Goal: Task Accomplishment & Management: Manage account settings

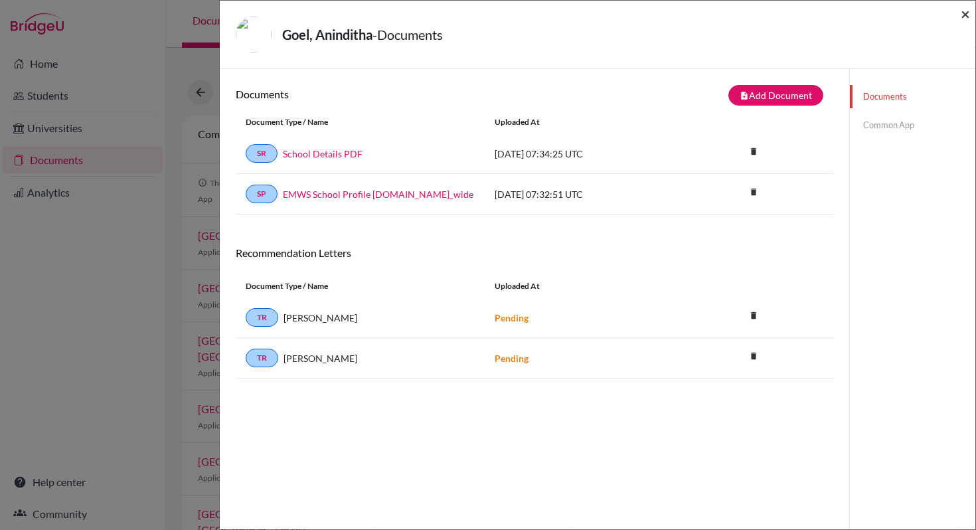
click at [966, 13] on span "×" at bounding box center [965, 13] width 9 height 19
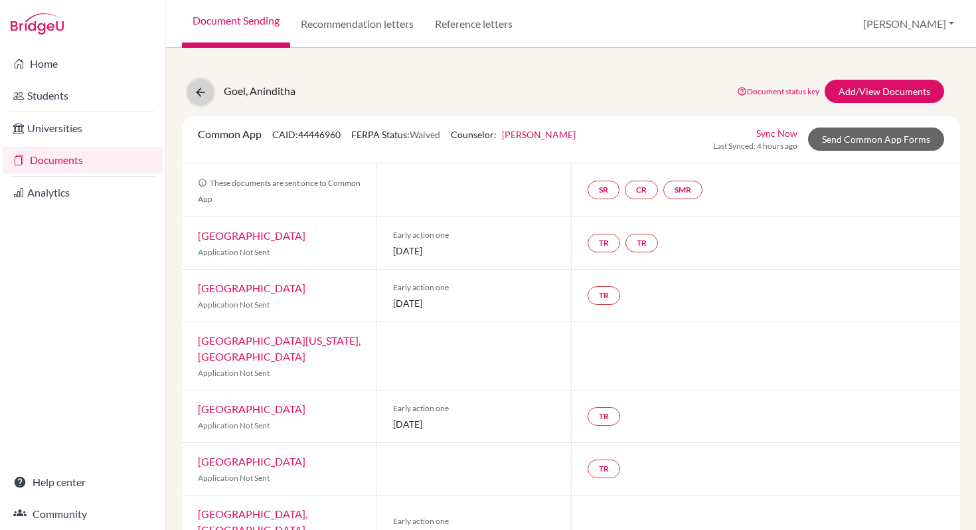
click at [199, 96] on icon at bounding box center [200, 92] width 13 height 13
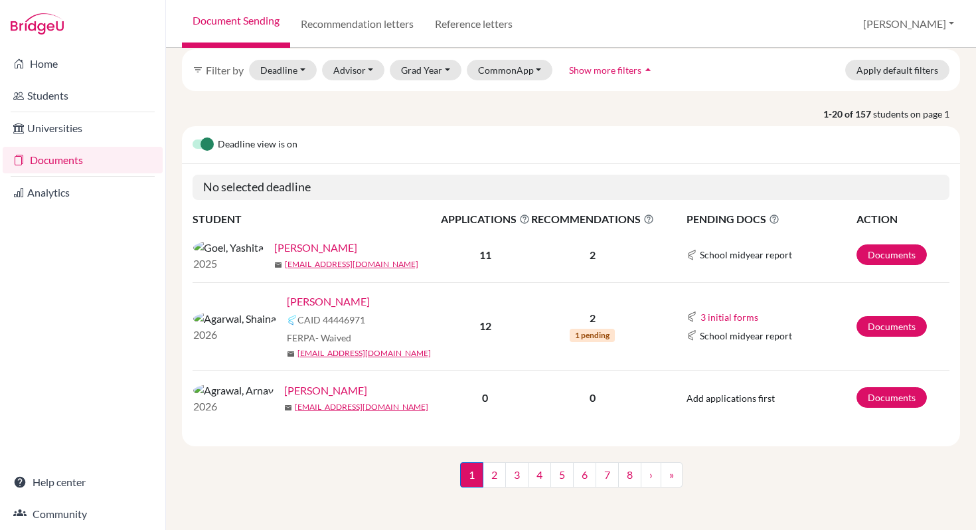
scroll to position [74, 0]
click at [116, 164] on link "Documents" at bounding box center [83, 160] width 160 height 27
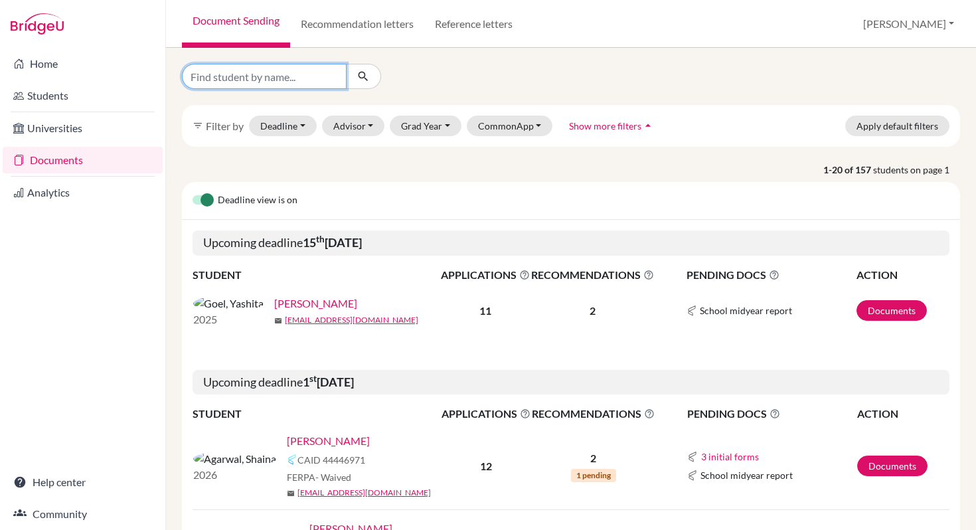
click at [293, 78] on input "Find student by name..." at bounding box center [264, 76] width 165 height 25
type input "Aaditya"
click button "submit" at bounding box center [363, 76] width 35 height 25
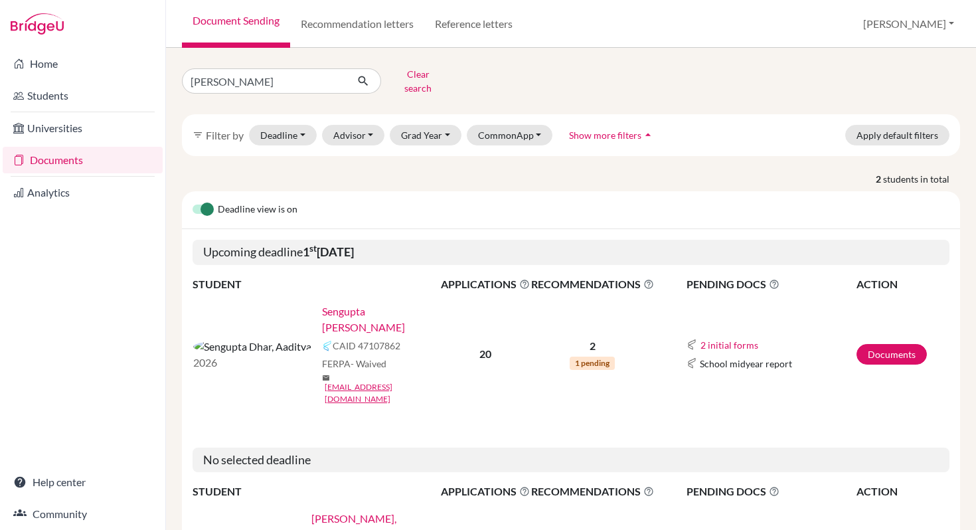
click at [322, 304] on link "Sengupta Dhar, Aaditya" at bounding box center [386, 320] width 128 height 32
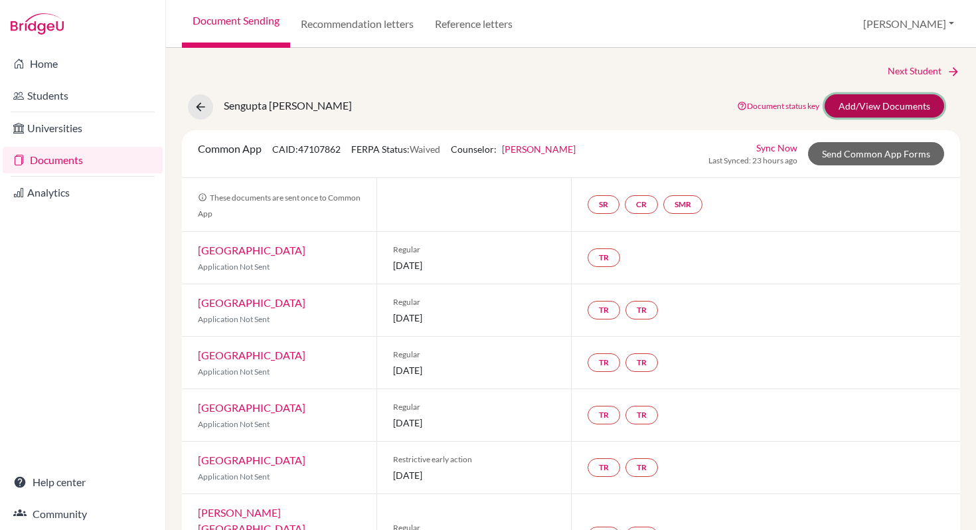
click at [853, 108] on link "Add/View Documents" at bounding box center [885, 105] width 120 height 23
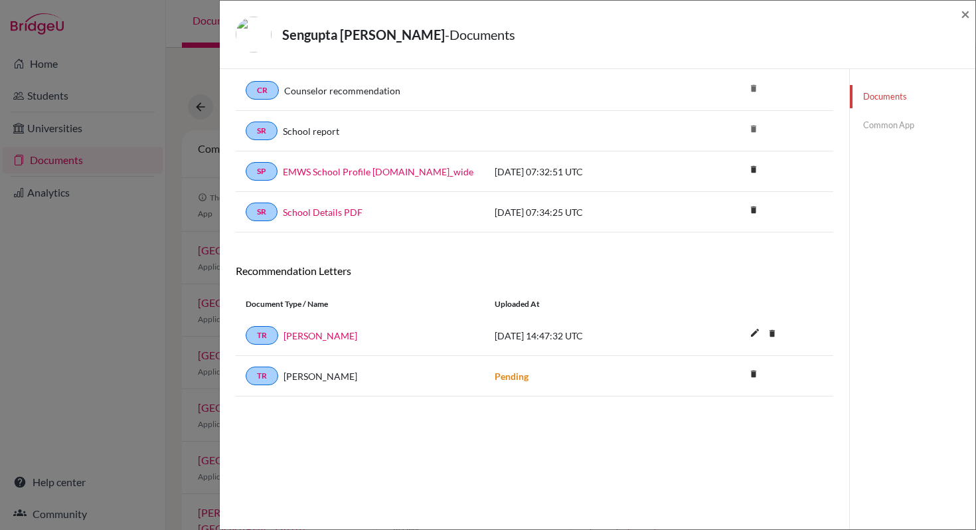
scroll to position [70, 0]
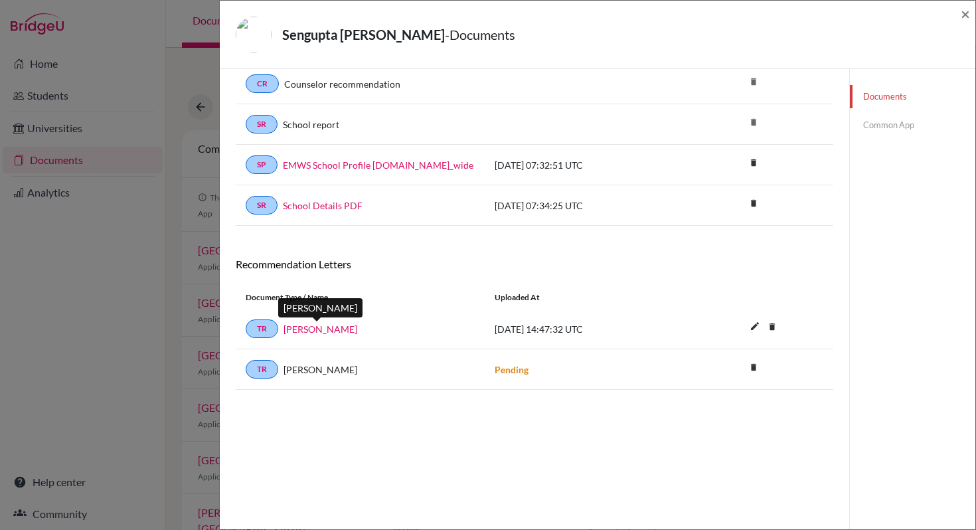
click at [335, 333] on link "Kanchan Thakur" at bounding box center [321, 329] width 74 height 14
